Goal: Task Accomplishment & Management: Use online tool/utility

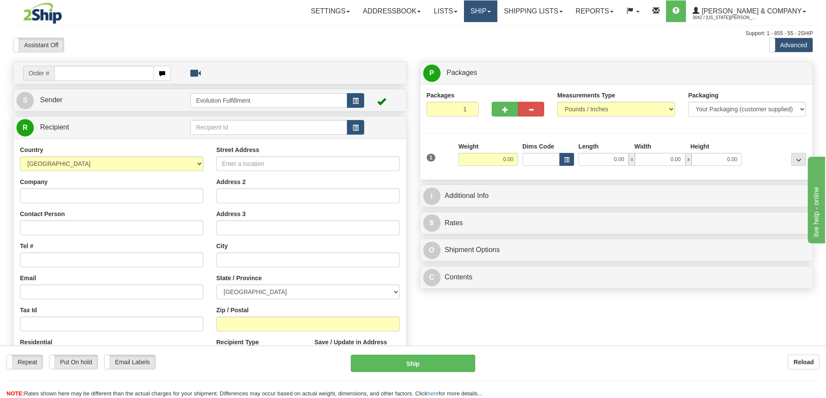
click at [497, 11] on link "Ship" at bounding box center [480, 11] width 33 height 22
click at [497, 37] on link "OnHold / Order Queue" at bounding box center [457, 41] width 78 height 11
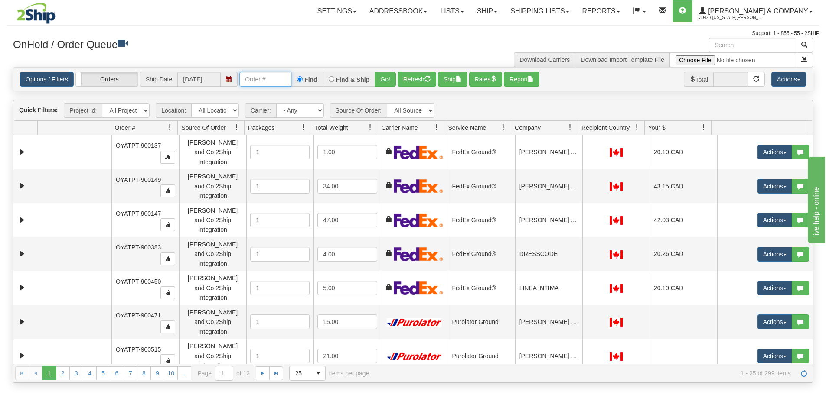
click at [271, 82] on input "text" at bounding box center [265, 79] width 52 height 15
click at [376, 81] on button "Go!" at bounding box center [385, 79] width 21 height 15
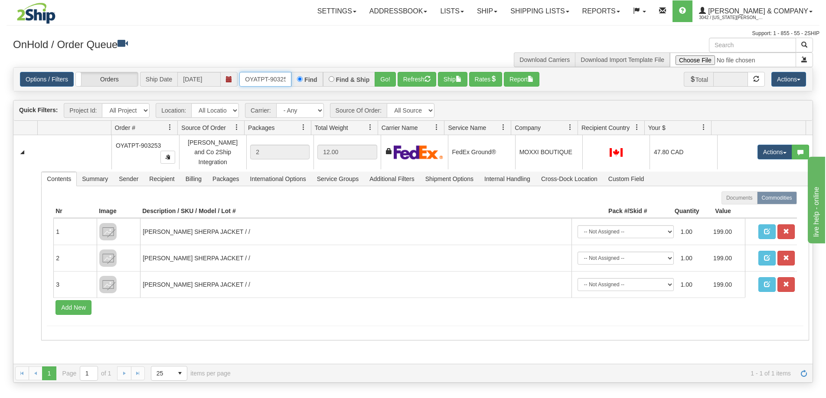
scroll to position [0, 5]
drag, startPoint x: 245, startPoint y: 79, endPoint x: 303, endPoint y: 79, distance: 57.7
click at [303, 79] on div "OYATPT-903253 Find Find & Ship Go!" at bounding box center [317, 79] width 156 height 15
click at [416, 79] on button "Refresh" at bounding box center [417, 79] width 39 height 15
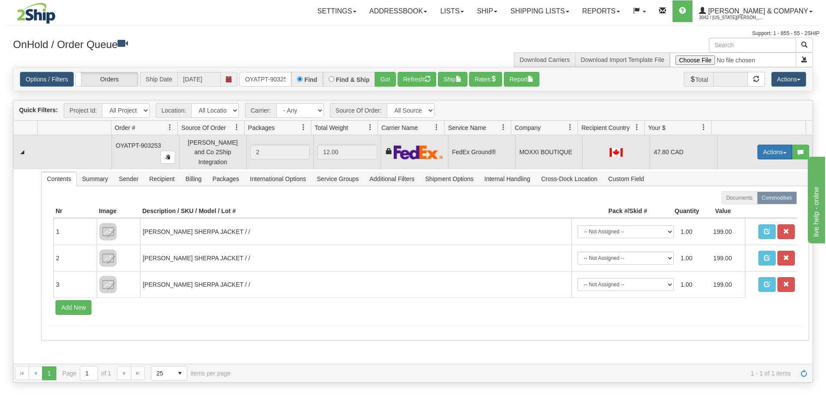
click at [769, 150] on button "Actions" at bounding box center [774, 152] width 35 height 15
click at [735, 199] on span "Ship" at bounding box center [740, 202] width 18 height 7
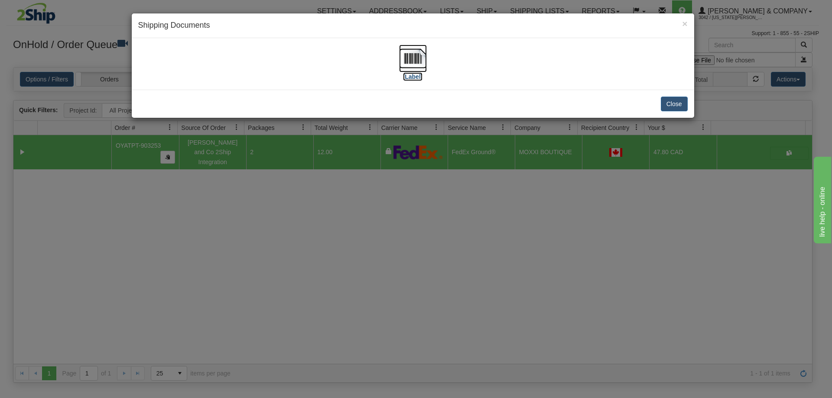
click at [420, 65] on img at bounding box center [413, 59] width 28 height 28
click at [339, 203] on div "× Shipping Documents [Label] Close" at bounding box center [416, 199] width 832 height 398
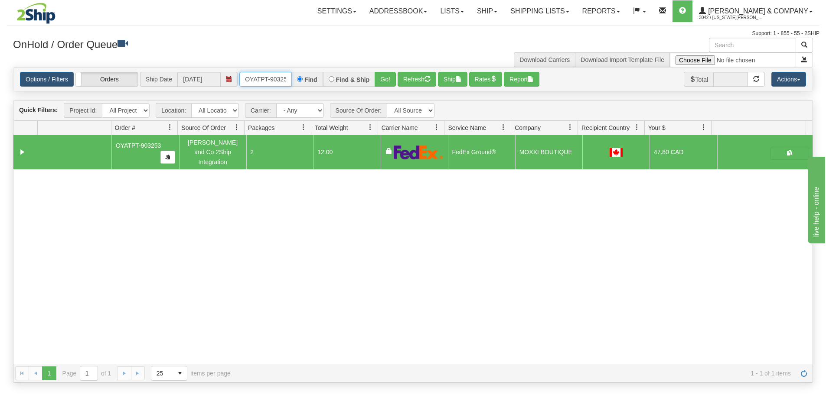
scroll to position [0, 5]
drag, startPoint x: 243, startPoint y: 80, endPoint x: 302, endPoint y: 82, distance: 58.6
click at [302, 82] on div "OYATPT-903253 Find Find & Ship Go!" at bounding box center [317, 79] width 156 height 15
click at [388, 75] on button "Go!" at bounding box center [385, 79] width 21 height 15
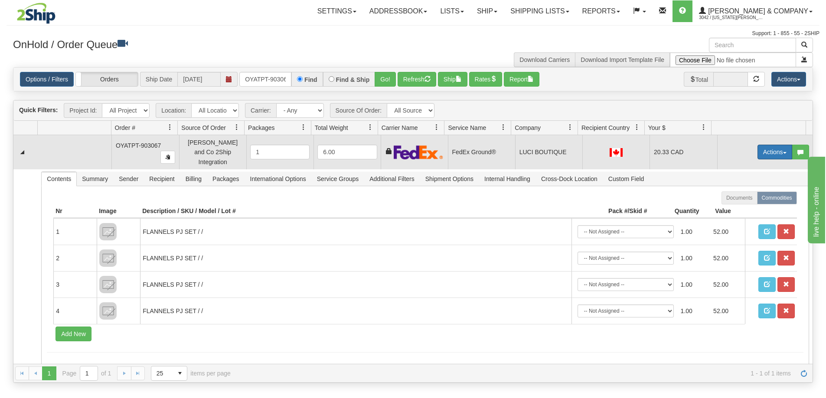
click at [758, 147] on button "Actions" at bounding box center [774, 152] width 35 height 15
click at [738, 200] on span "Ship" at bounding box center [740, 202] width 18 height 7
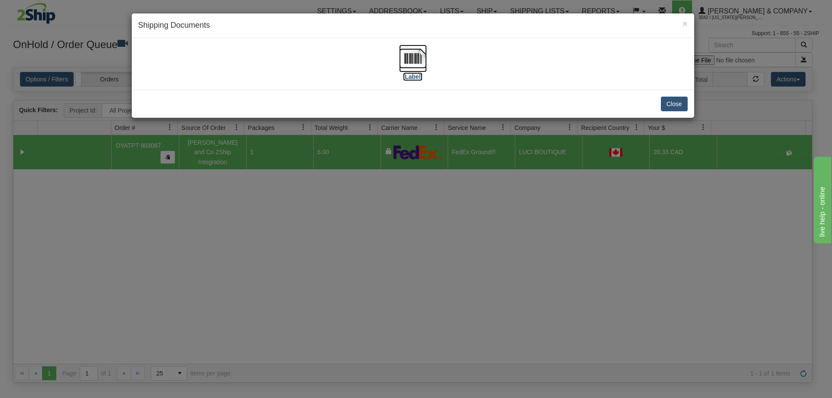
click at [405, 51] on img at bounding box center [413, 59] width 28 height 28
click at [462, 208] on div "× Shipping Documents [Label] Close" at bounding box center [416, 199] width 832 height 398
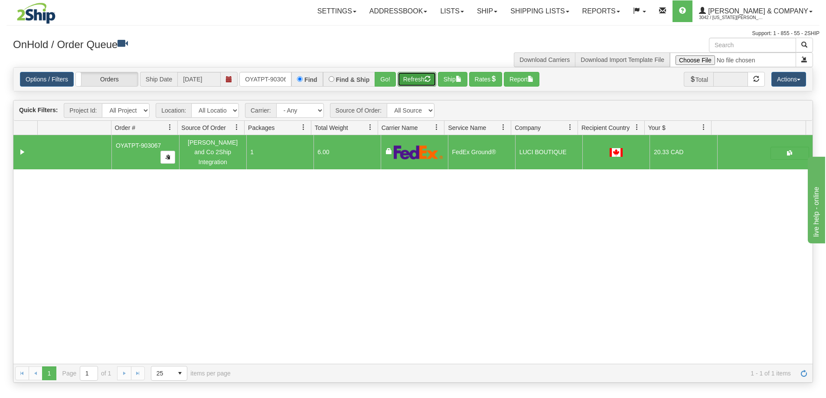
click at [414, 78] on button "Refresh" at bounding box center [417, 79] width 39 height 15
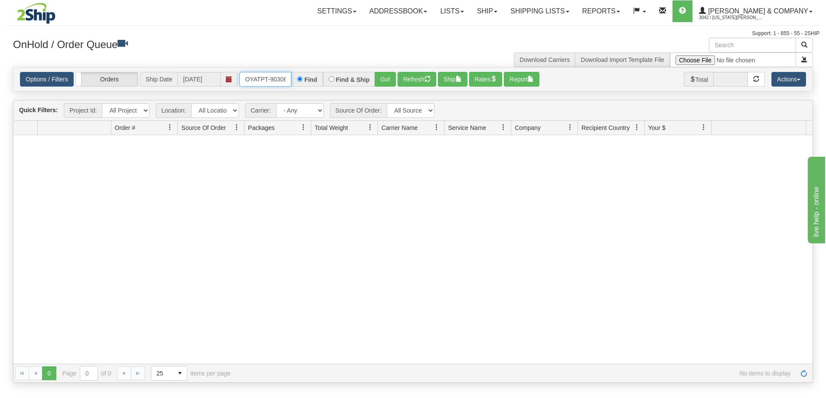
scroll to position [0, 5]
drag, startPoint x: 244, startPoint y: 78, endPoint x: 318, endPoint y: 76, distance: 74.6
click at [318, 76] on div "OYATPT-903067 Find Find & Ship Go!" at bounding box center [317, 79] width 156 height 15
type input "OYATPT-903309"
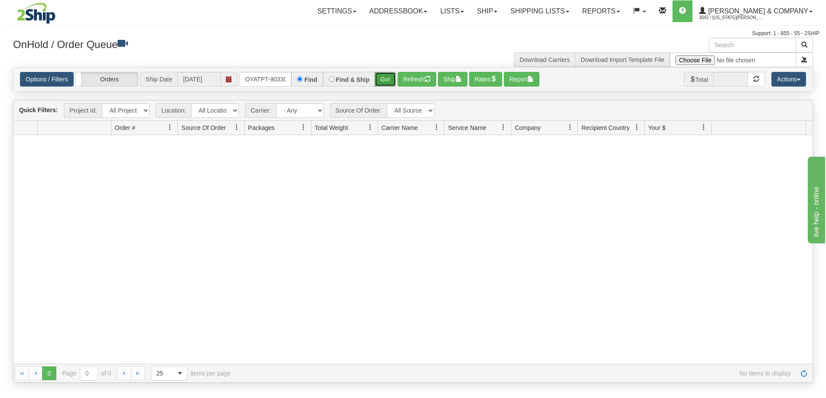
click at [388, 75] on button "Go!" at bounding box center [385, 79] width 21 height 15
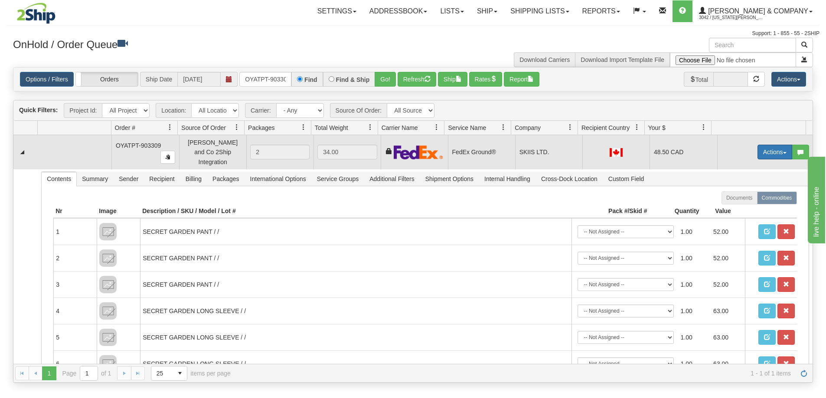
click at [759, 150] on button "Actions" at bounding box center [774, 152] width 35 height 15
click at [738, 199] on span "Ship" at bounding box center [740, 202] width 18 height 7
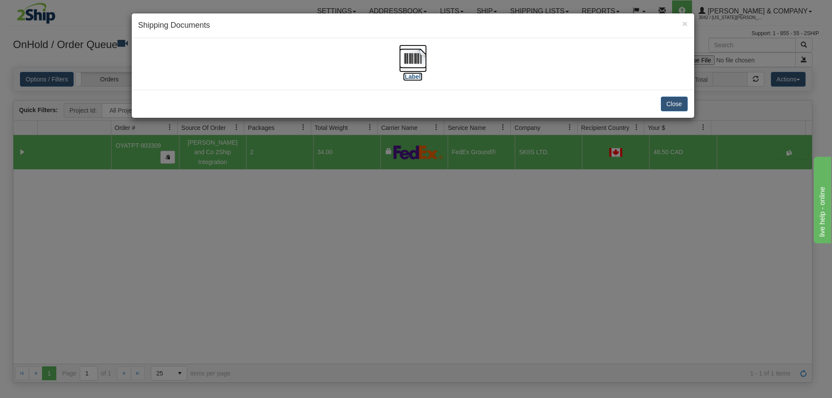
click at [421, 66] on img at bounding box center [413, 59] width 28 height 28
click at [509, 203] on div "× Shipping Documents [Label] Close" at bounding box center [416, 199] width 832 height 398
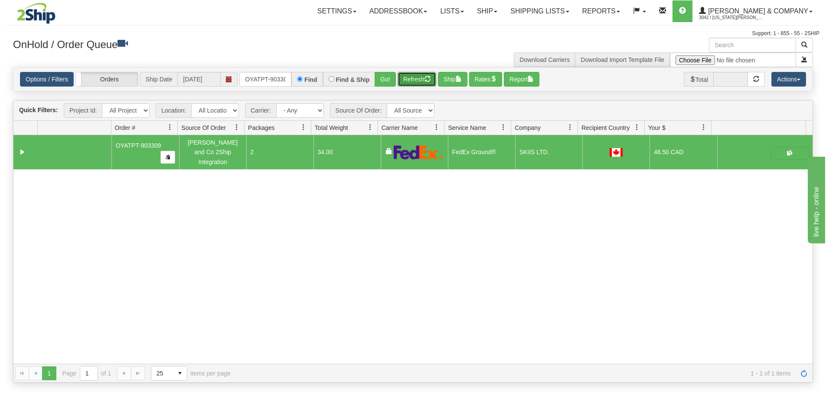
click at [421, 79] on button "Refresh" at bounding box center [417, 79] width 39 height 15
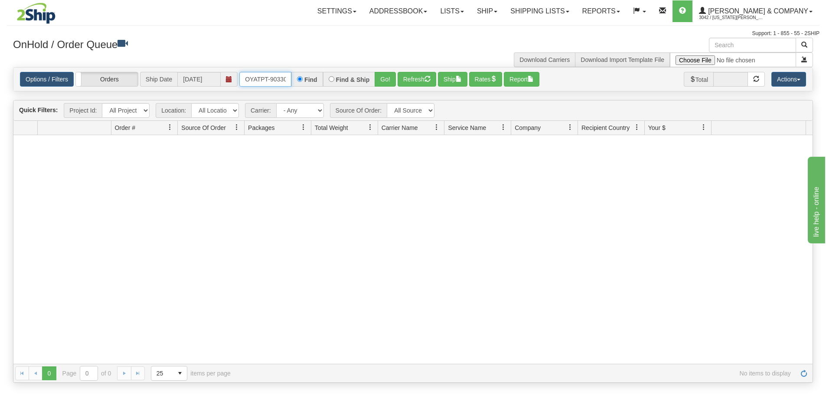
scroll to position [0, 5]
drag, startPoint x: 244, startPoint y: 78, endPoint x: 303, endPoint y: 78, distance: 59.4
click at [303, 78] on div "OYATPT-903309 Find Find & Ship Go!" at bounding box center [317, 79] width 156 height 15
type input "OYATPT-903324"
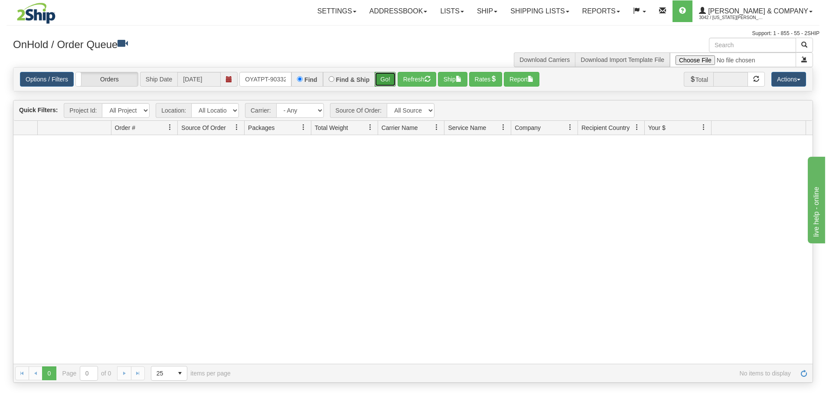
click at [385, 83] on button "Go!" at bounding box center [385, 79] width 21 height 15
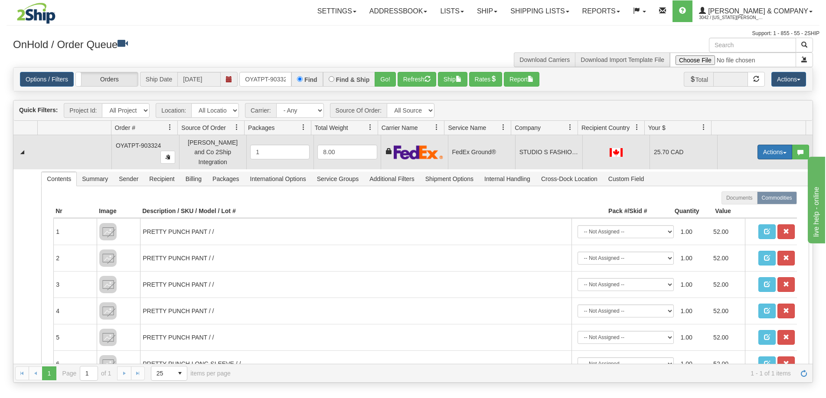
click at [765, 150] on button "Actions" at bounding box center [774, 152] width 35 height 15
click at [741, 197] on link "Ship" at bounding box center [756, 202] width 69 height 11
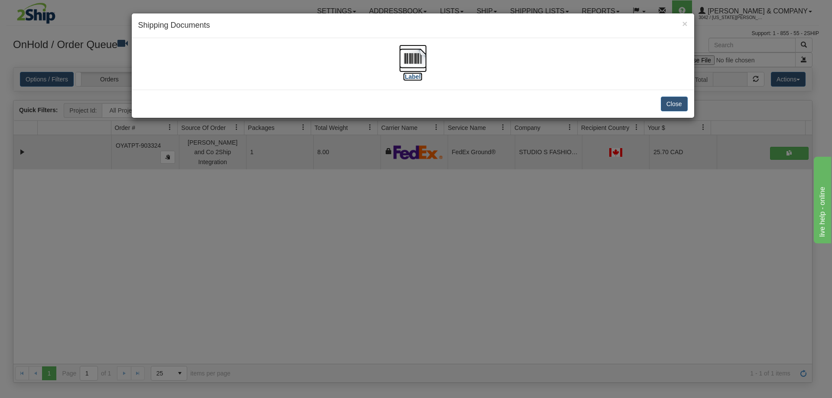
click at [409, 62] on img at bounding box center [413, 59] width 28 height 28
click at [405, 183] on div "× Shipping Documents [Label] Close" at bounding box center [416, 199] width 832 height 398
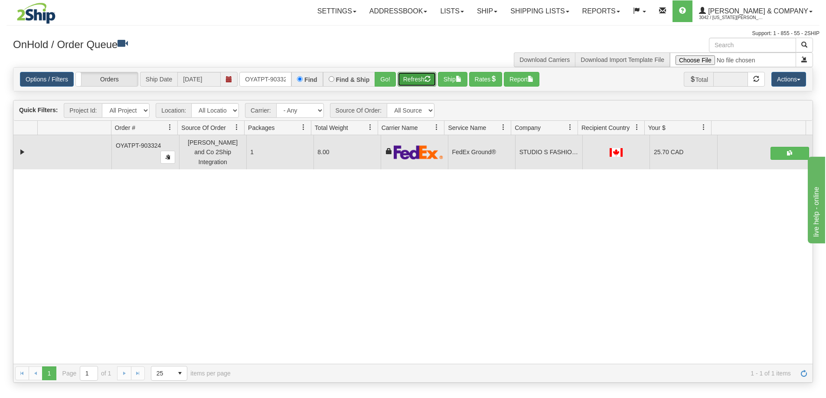
click at [407, 81] on button "Refresh" at bounding box center [417, 79] width 39 height 15
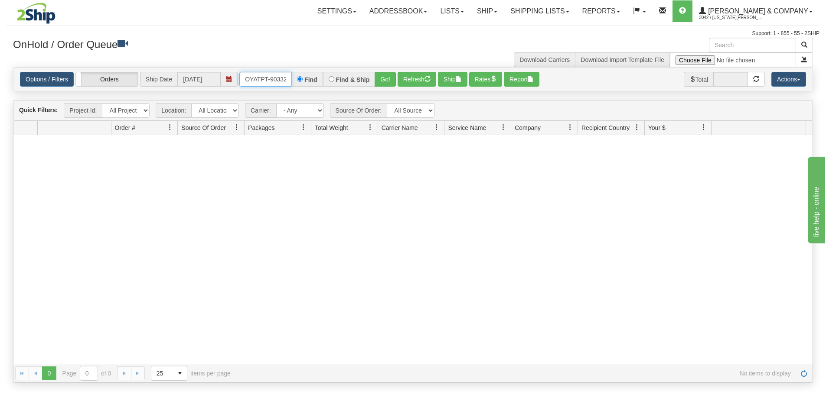
scroll to position [0, 5]
drag, startPoint x: 245, startPoint y: 79, endPoint x: 313, endPoint y: 78, distance: 68.1
click at [313, 78] on div "OYATPT-903324 Find Find & Ship Go!" at bounding box center [317, 79] width 156 height 15
type input "OYATPT-903308"
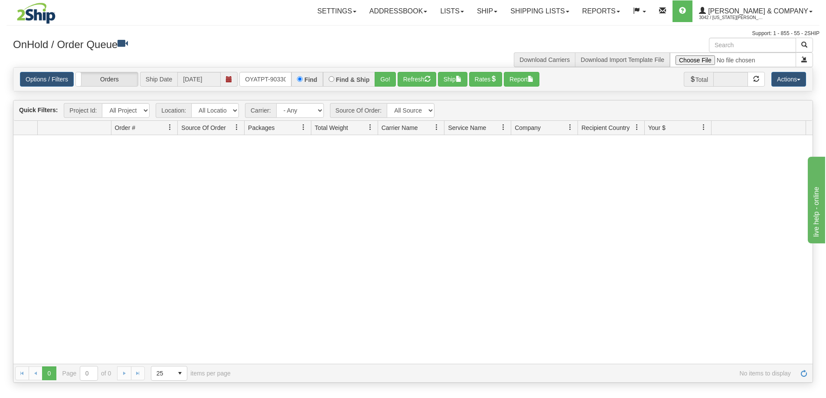
drag, startPoint x: 313, startPoint y: 78, endPoint x: 323, endPoint y: 74, distance: 11.3
click at [313, 78] on label "Find" at bounding box center [310, 80] width 13 height 6
click at [303, 78] on input "Find" at bounding box center [300, 79] width 6 height 6
click at [385, 76] on button "Go!" at bounding box center [385, 79] width 21 height 15
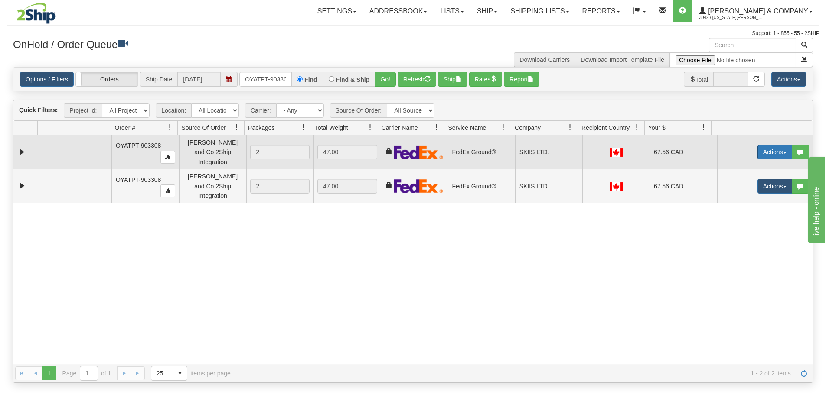
click at [765, 150] on button "Actions" at bounding box center [774, 152] width 35 height 15
click at [741, 197] on link "Ship" at bounding box center [756, 202] width 69 height 11
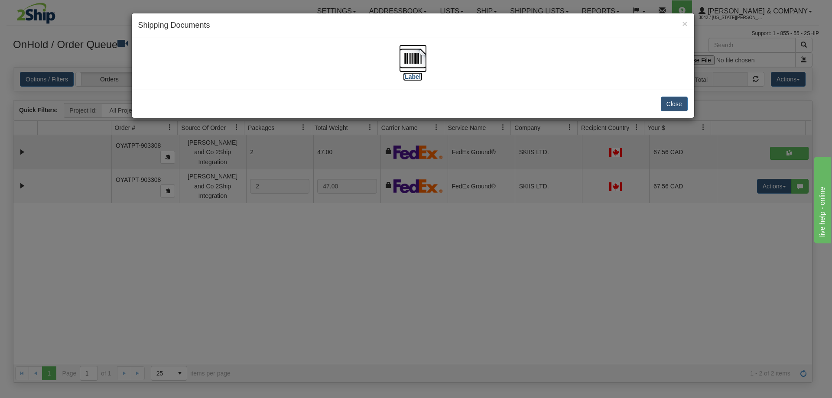
click at [416, 62] on img at bounding box center [413, 59] width 28 height 28
click at [391, 261] on div "× Shipping Documents [Label] Close" at bounding box center [416, 199] width 832 height 398
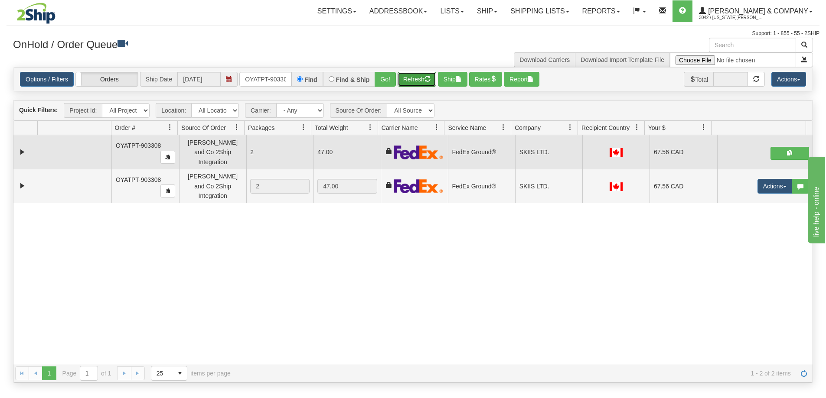
click at [414, 83] on button "Refresh" at bounding box center [417, 79] width 39 height 15
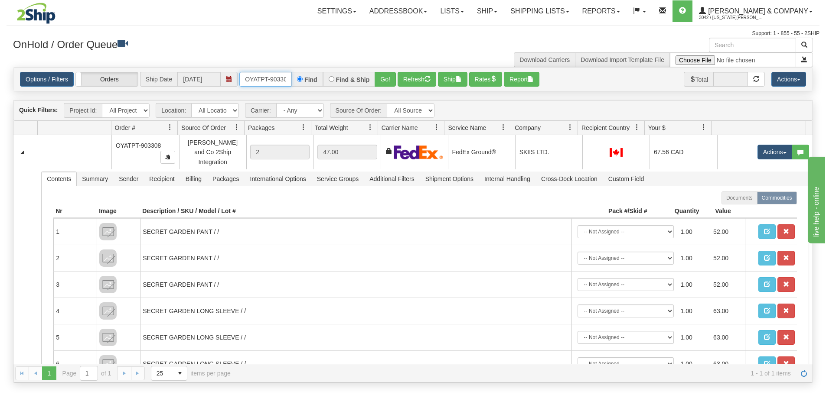
scroll to position [0, 5]
drag, startPoint x: 245, startPoint y: 83, endPoint x: 329, endPoint y: 82, distance: 83.2
click at [329, 82] on div "OYATPT-903308 Find Find & Ship Go!" at bounding box center [317, 79] width 156 height 15
type input "OYATPT-903392"
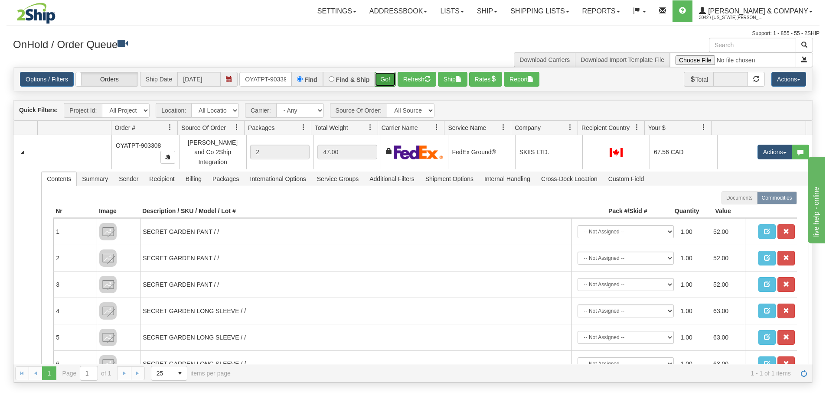
click at [388, 77] on button "Go!" at bounding box center [385, 79] width 21 height 15
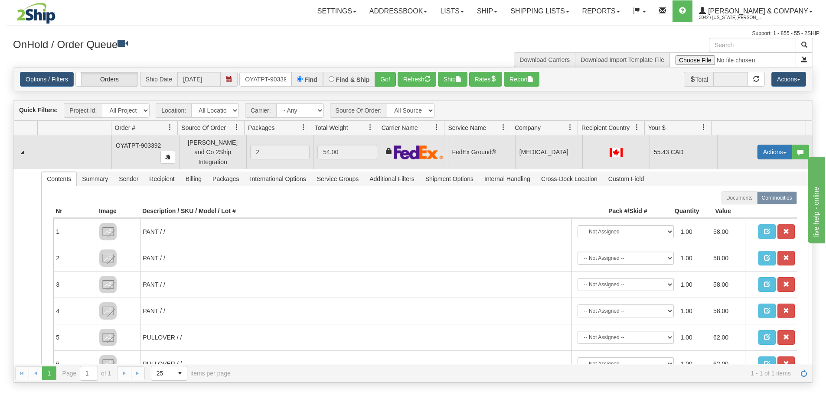
click at [760, 145] on button "Actions" at bounding box center [774, 152] width 35 height 15
click at [744, 198] on link "Ship" at bounding box center [756, 202] width 69 height 11
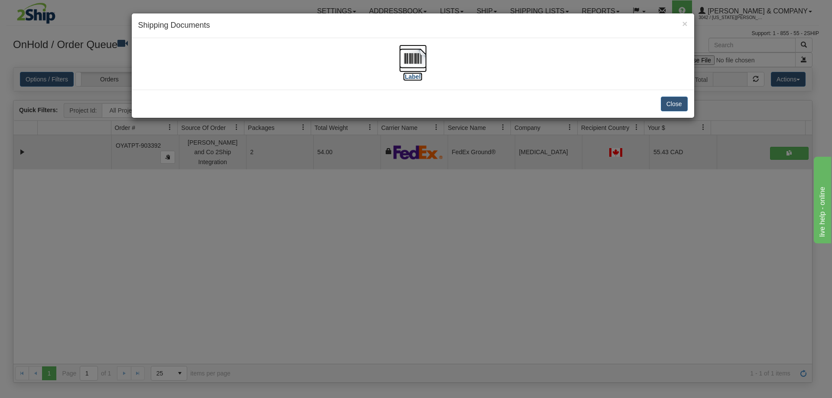
click at [423, 58] on img at bounding box center [413, 59] width 28 height 28
click at [620, 177] on div "× Shipping Documents [Label] Close" at bounding box center [416, 199] width 832 height 398
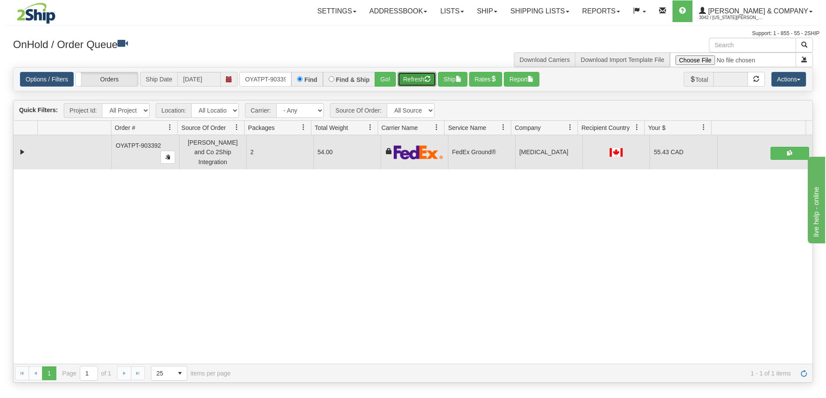
click at [417, 80] on button "Refresh" at bounding box center [417, 79] width 39 height 15
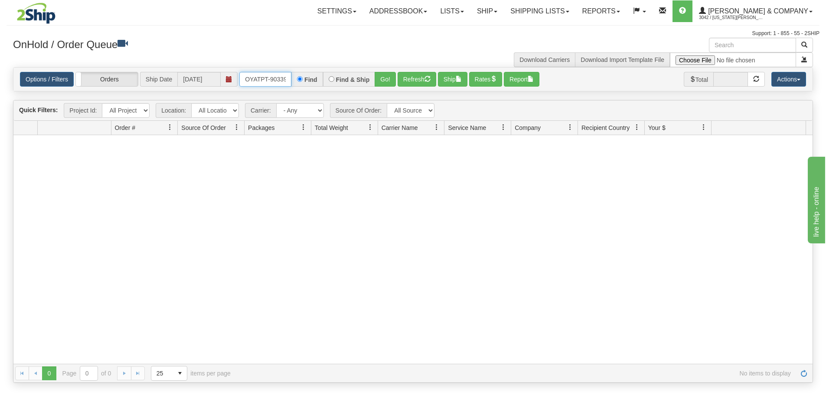
scroll to position [0, 5]
drag, startPoint x: 245, startPoint y: 79, endPoint x: 336, endPoint y: 72, distance: 91.3
click at [336, 72] on div "OYATPT-903392 Find Find & Ship Go!" at bounding box center [317, 79] width 156 height 15
type input "OYATPT-902982"
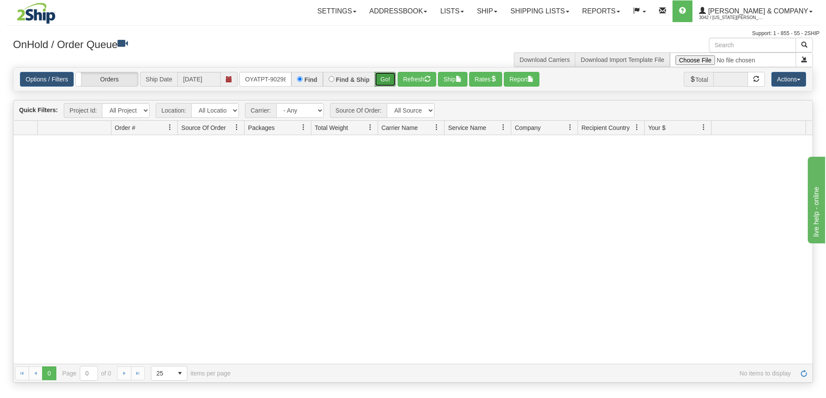
click at [387, 85] on button "Go!" at bounding box center [385, 79] width 21 height 15
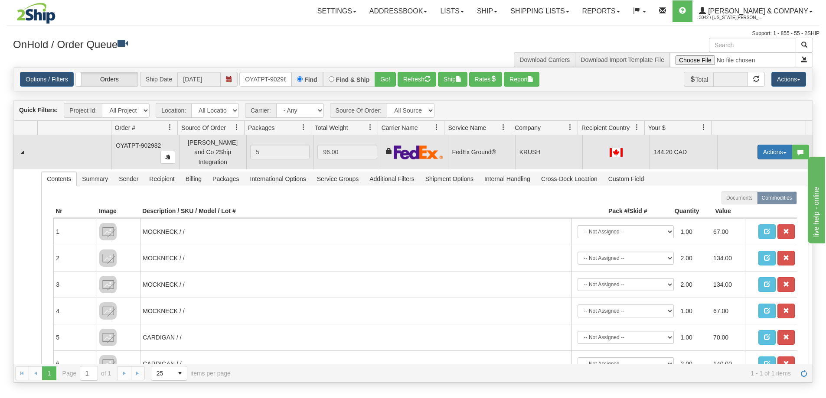
click at [765, 148] on button "Actions" at bounding box center [774, 152] width 35 height 15
click at [745, 198] on link "Ship" at bounding box center [756, 202] width 69 height 11
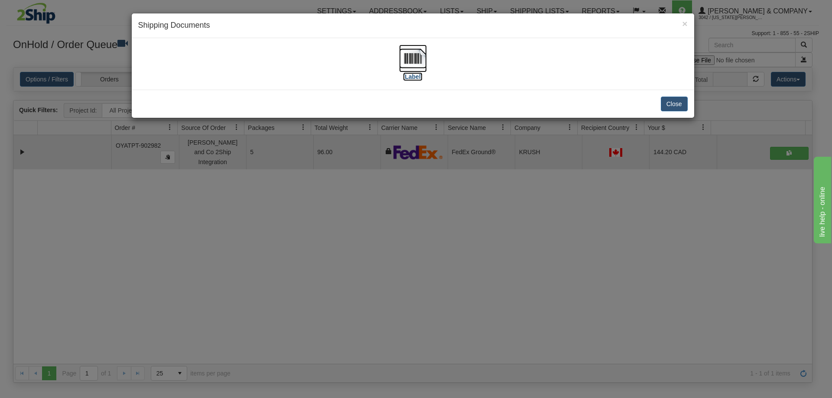
click at [421, 58] on img at bounding box center [413, 59] width 28 height 28
click at [463, 205] on div "× Shipping Documents [Label] Close" at bounding box center [416, 199] width 832 height 398
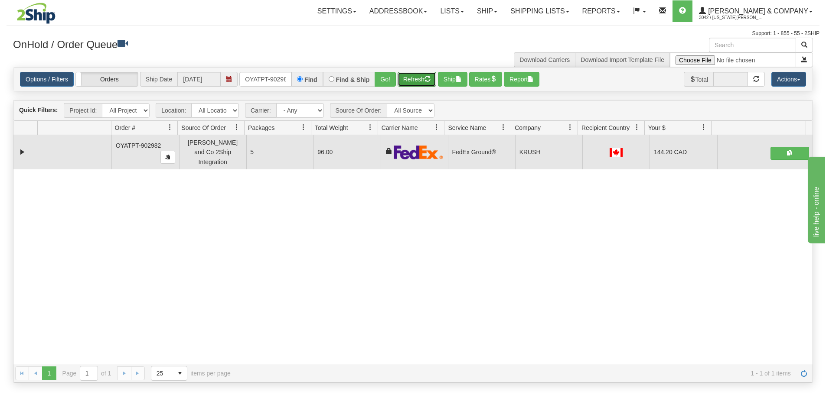
click at [417, 79] on button "Refresh" at bounding box center [417, 79] width 39 height 15
